Goal: Task Accomplishment & Management: Manage account settings

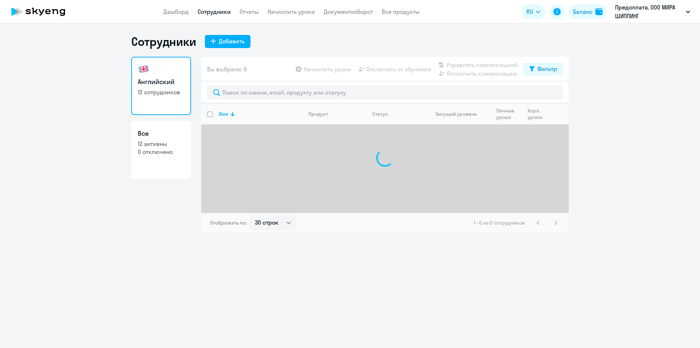
select select "30"
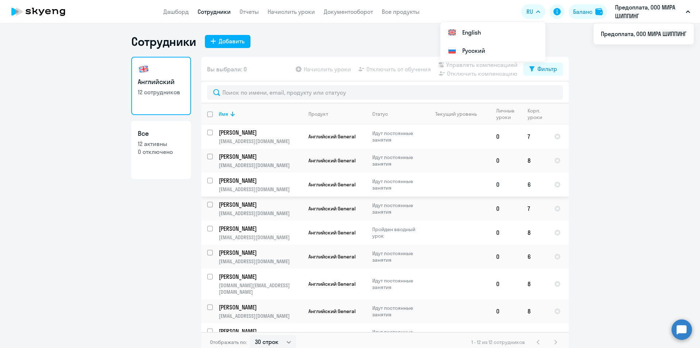
scroll to position [81, 0]
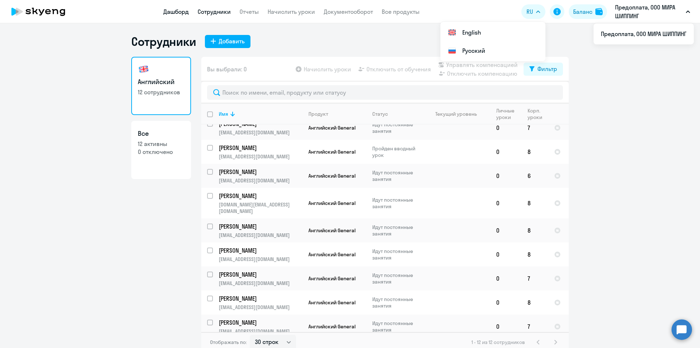
click at [177, 14] on link "Дашборд" at bounding box center [176, 11] width 26 height 7
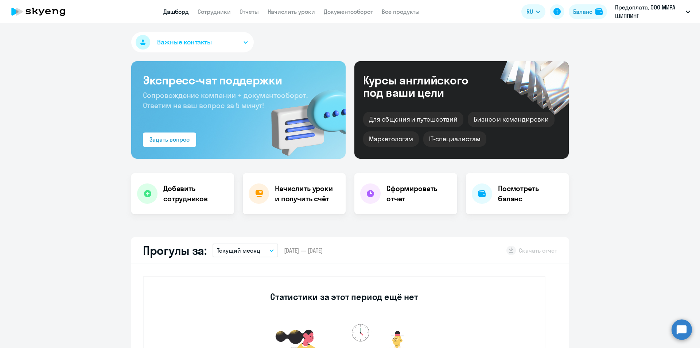
select select "30"
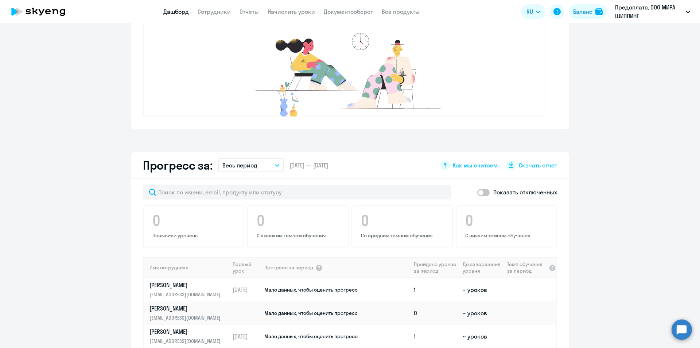
scroll to position [401, 0]
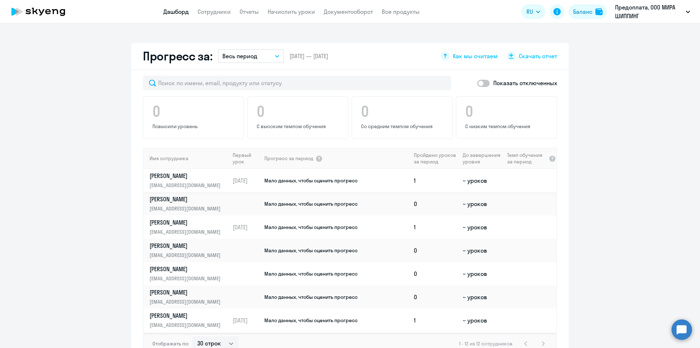
click at [431, 183] on td "1" at bounding box center [435, 180] width 49 height 23
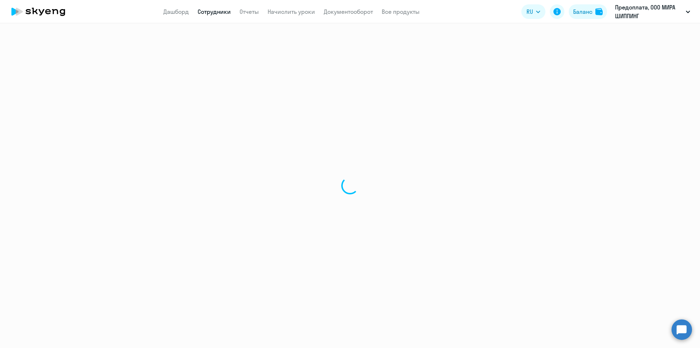
select select "english"
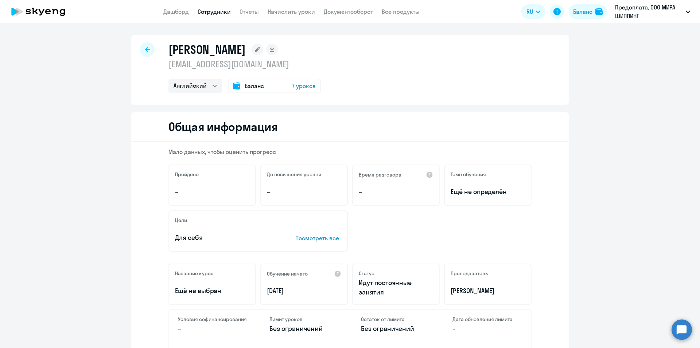
click at [145, 49] on icon at bounding box center [147, 49] width 5 height 5
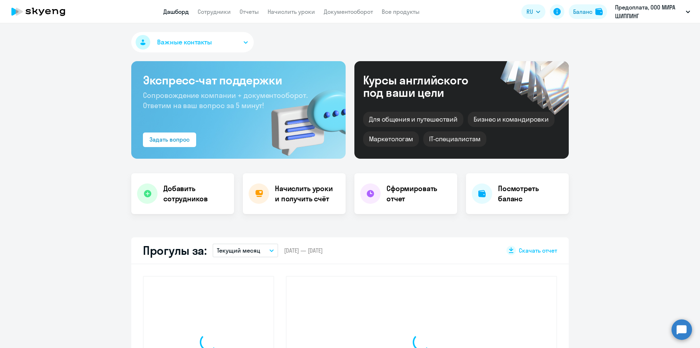
select select "30"
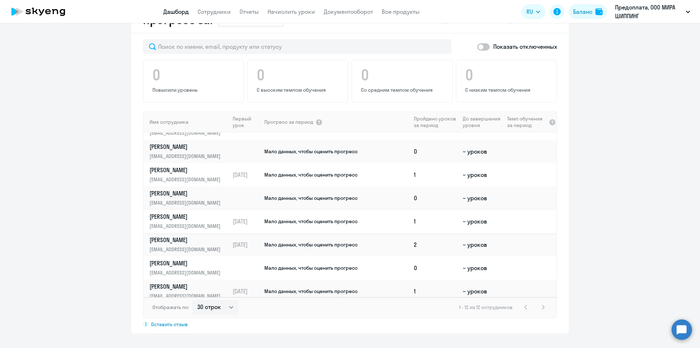
scroll to position [115, 0]
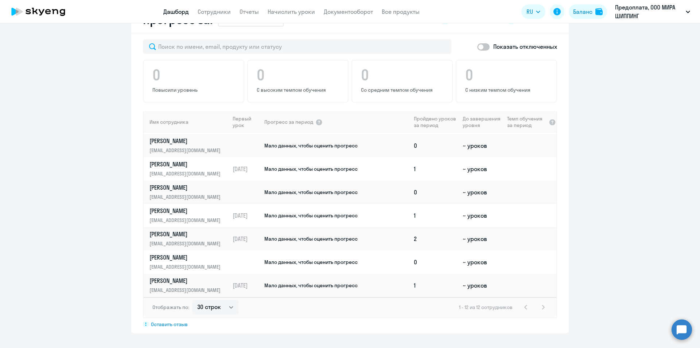
click at [417, 214] on td "1" at bounding box center [435, 215] width 49 height 23
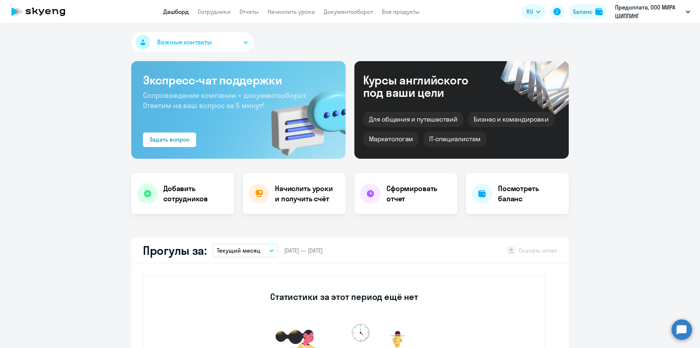
select select "english"
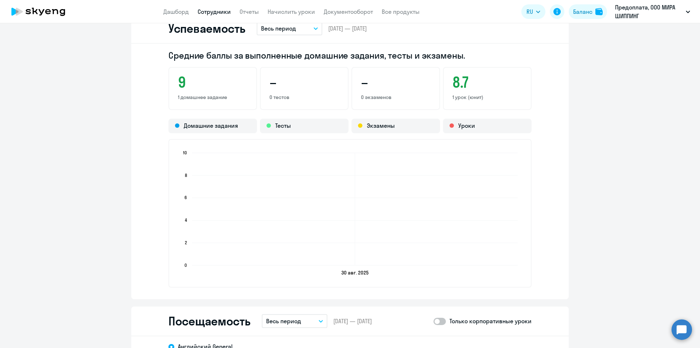
scroll to position [401, 0]
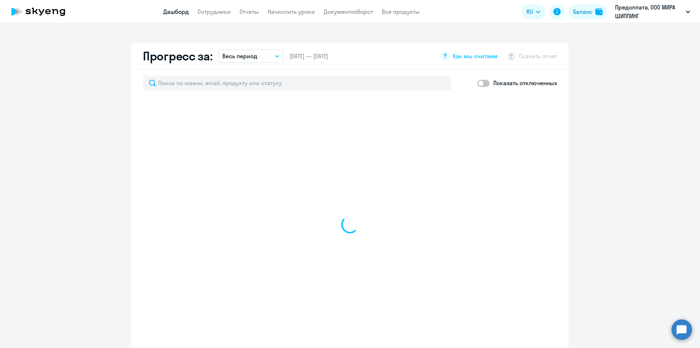
scroll to position [452, 0]
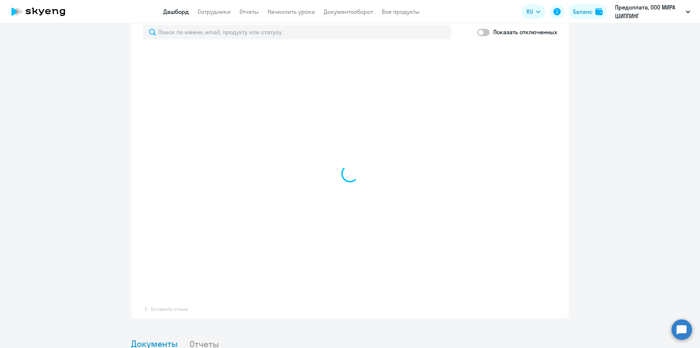
select select "30"
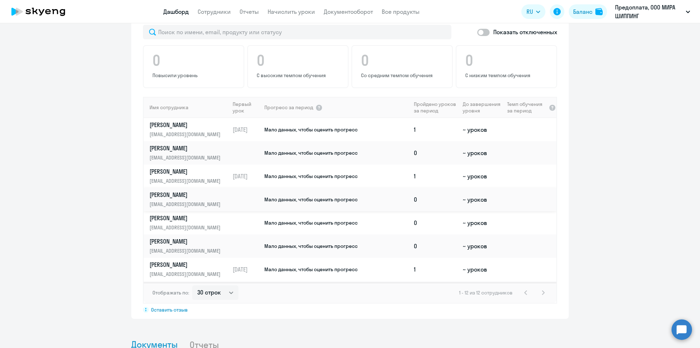
click at [420, 202] on td "0" at bounding box center [435, 199] width 49 height 23
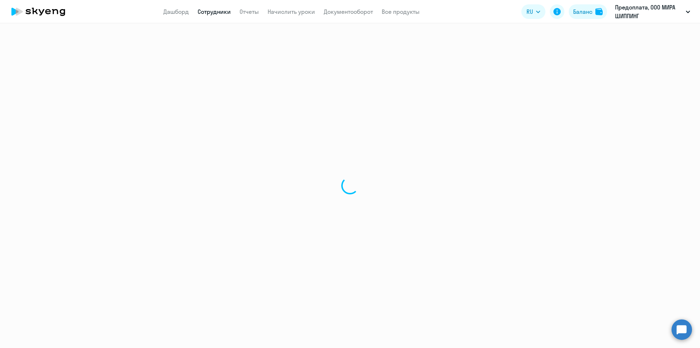
select select "english"
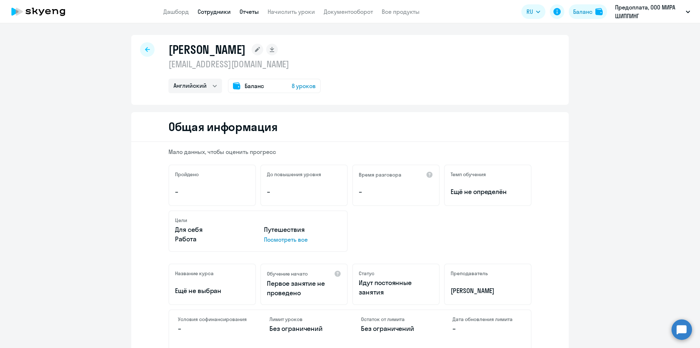
click at [252, 13] on link "Отчеты" at bounding box center [248, 11] width 19 height 7
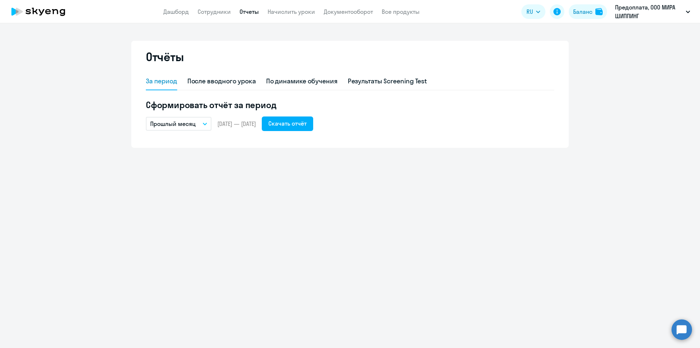
click at [196, 126] on button "Прошлый месяц" at bounding box center [179, 124] width 66 height 14
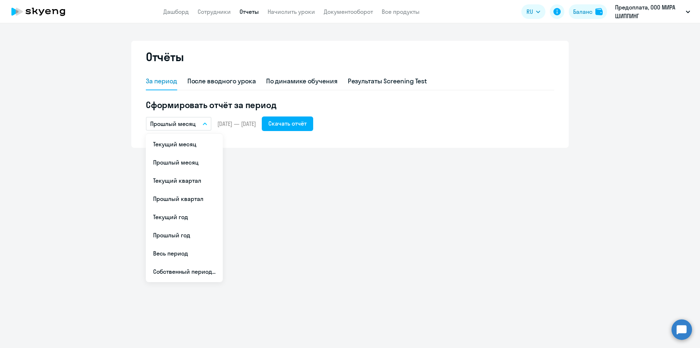
click at [196, 126] on button "Прошлый месяц" at bounding box center [179, 124] width 66 height 14
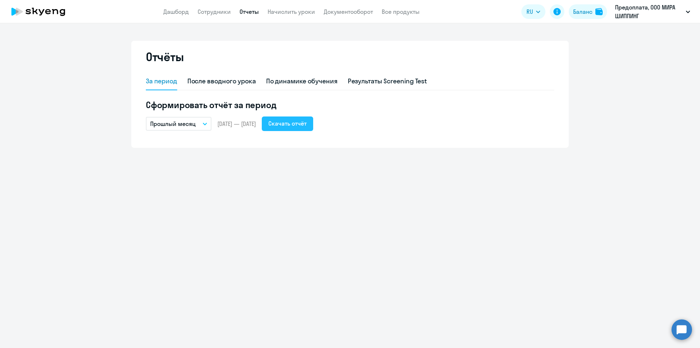
click at [306, 126] on div "Скачать отчёт" at bounding box center [287, 123] width 38 height 9
click at [204, 9] on link "Сотрудники" at bounding box center [214, 11] width 33 height 7
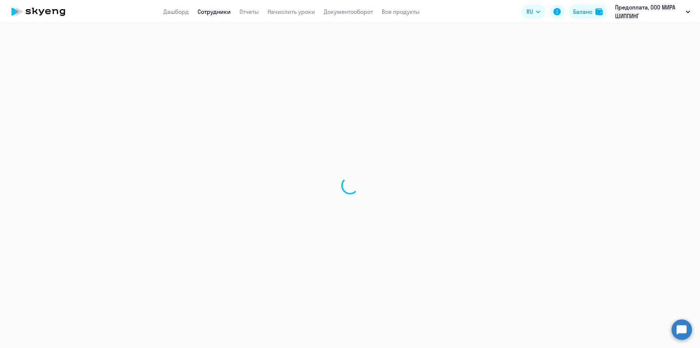
select select "30"
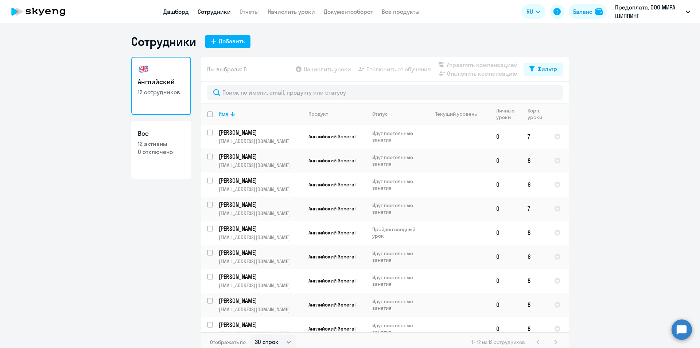
click at [179, 14] on link "Дашборд" at bounding box center [176, 11] width 26 height 7
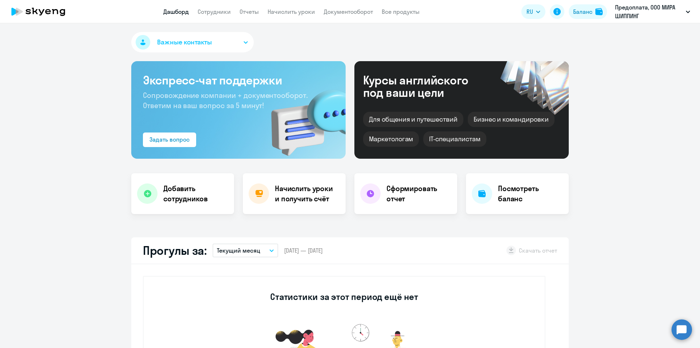
select select "30"
click at [587, 12] on div "Баланс" at bounding box center [582, 11] width 19 height 9
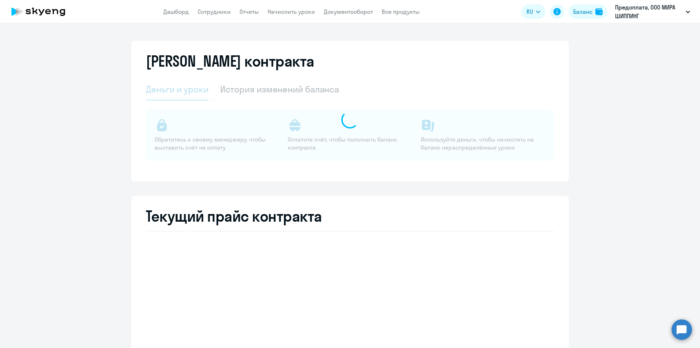
select select "english_adult_not_native_speaker"
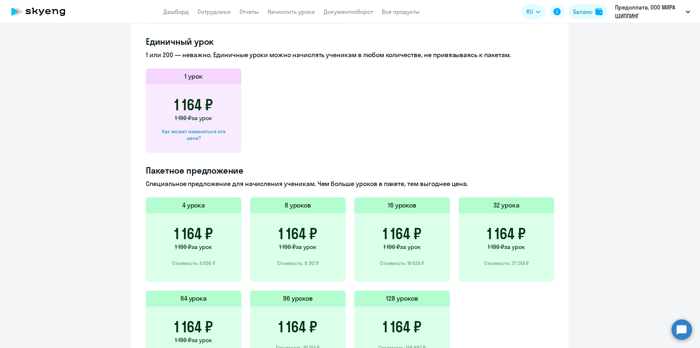
scroll to position [401, 0]
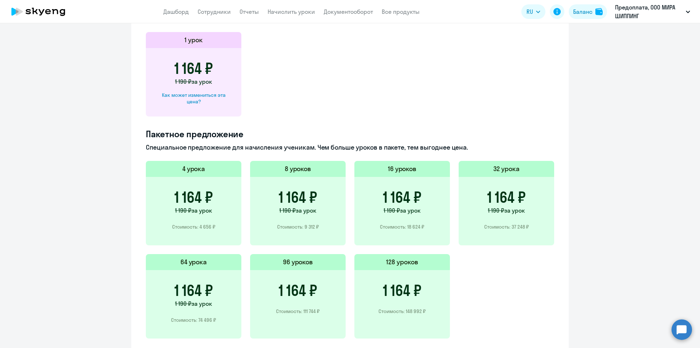
drag, startPoint x: 319, startPoint y: 230, endPoint x: 302, endPoint y: 231, distance: 16.8
click at [302, 231] on div "1 164 ₽ 1 190 ₽ за урок Стоимость: 9 312 ₽" at bounding box center [297, 211] width 95 height 69
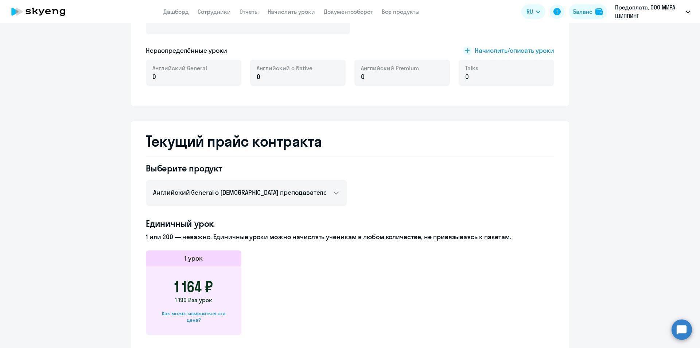
scroll to position [0, 0]
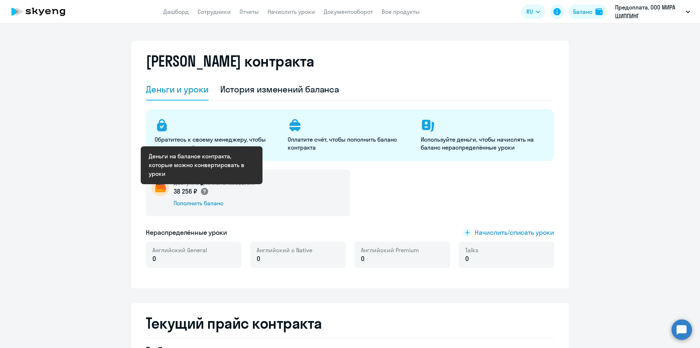
click at [202, 192] on circle at bounding box center [204, 191] width 7 height 7
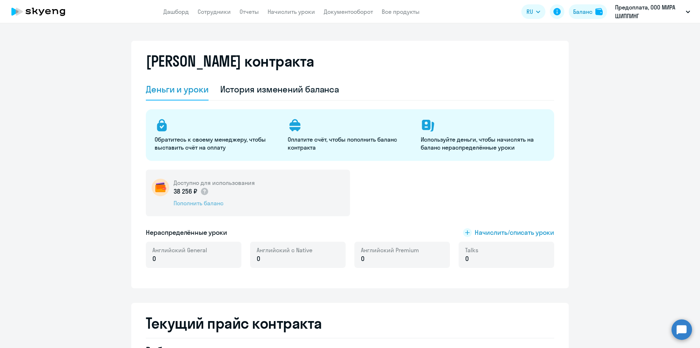
click at [205, 205] on div "Пополнить баланс" at bounding box center [213, 203] width 81 height 8
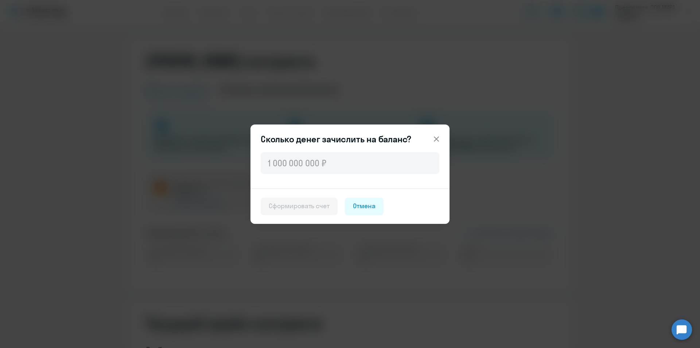
click at [437, 136] on icon at bounding box center [436, 139] width 9 height 9
